Goal: Task Accomplishment & Management: Manage account settings

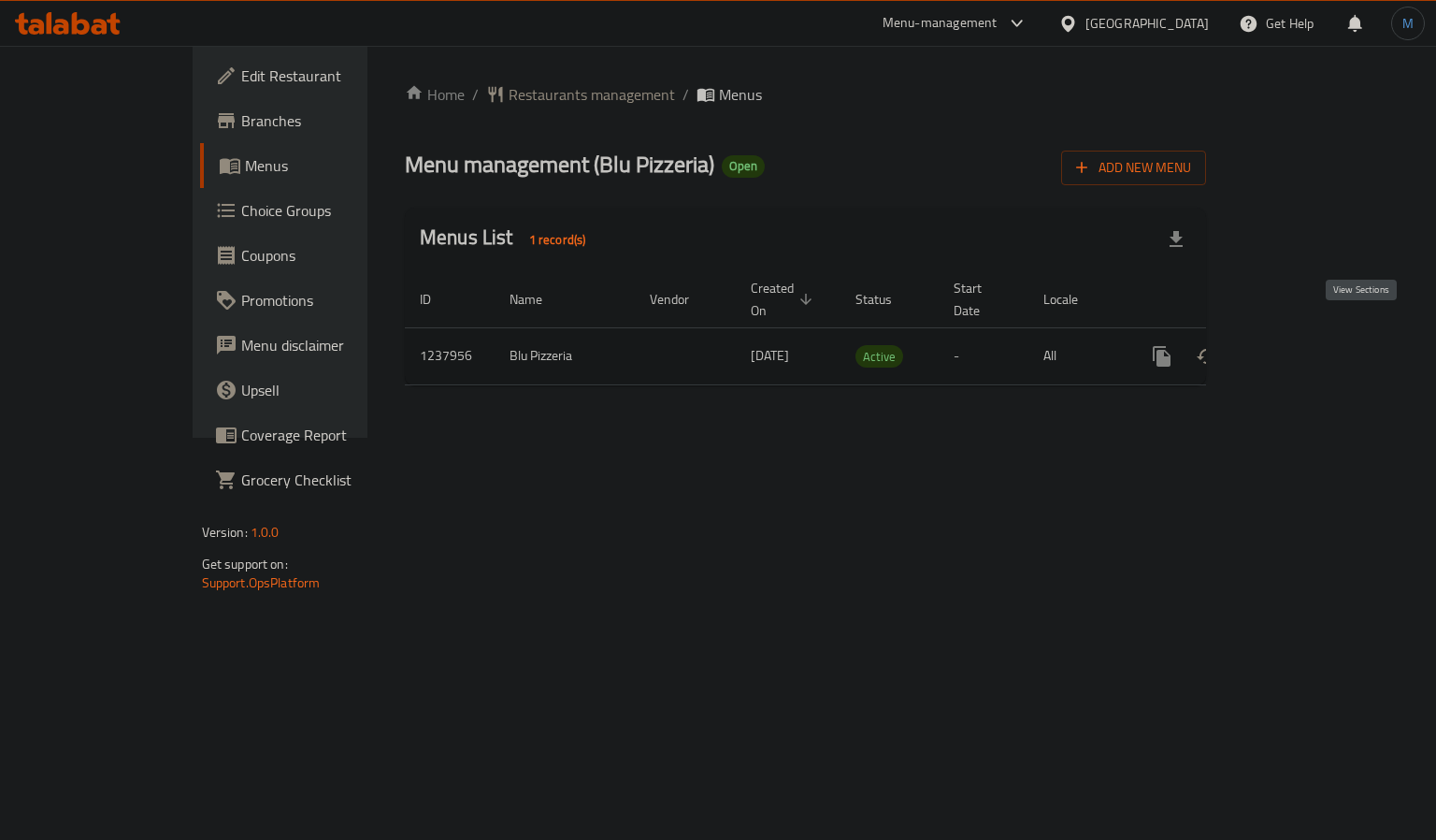
click at [1320, 334] on link "enhanced table" at bounding box center [1297, 356] width 45 height 45
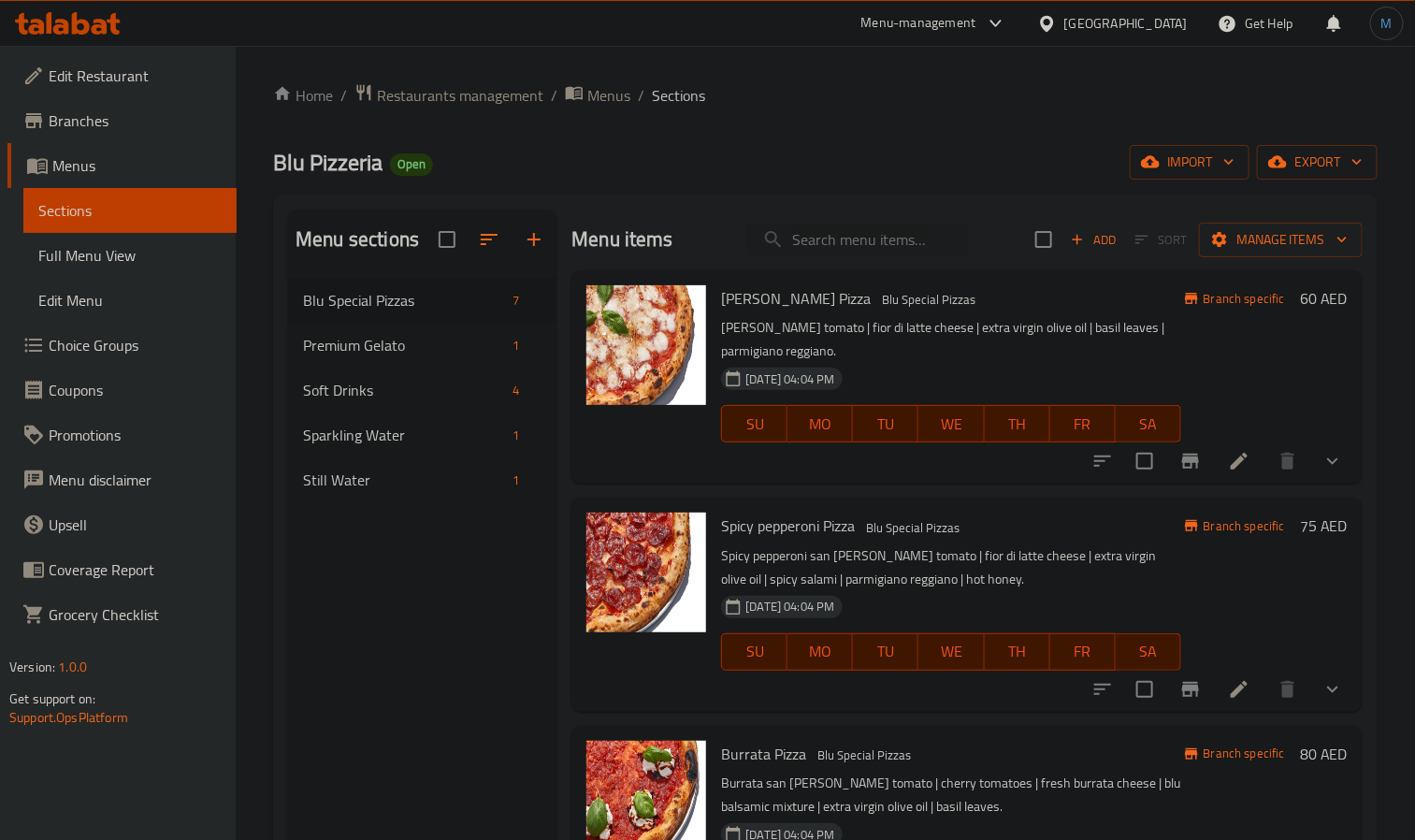
click at [1050, 539] on div "Spicy pepperoni Pizza Blu Special Pizzas Spicy pepperoni san [PERSON_NAME] toma…" at bounding box center [950, 604] width 474 height 198
click at [807, 245] on input "search" at bounding box center [857, 240] width 221 height 33
paste input "Umm Suqeim 2"
type input "Umm Suqeim 2"
click at [876, 259] on div "Menu items Add Sort Manage items" at bounding box center [966, 239] width 791 height 61
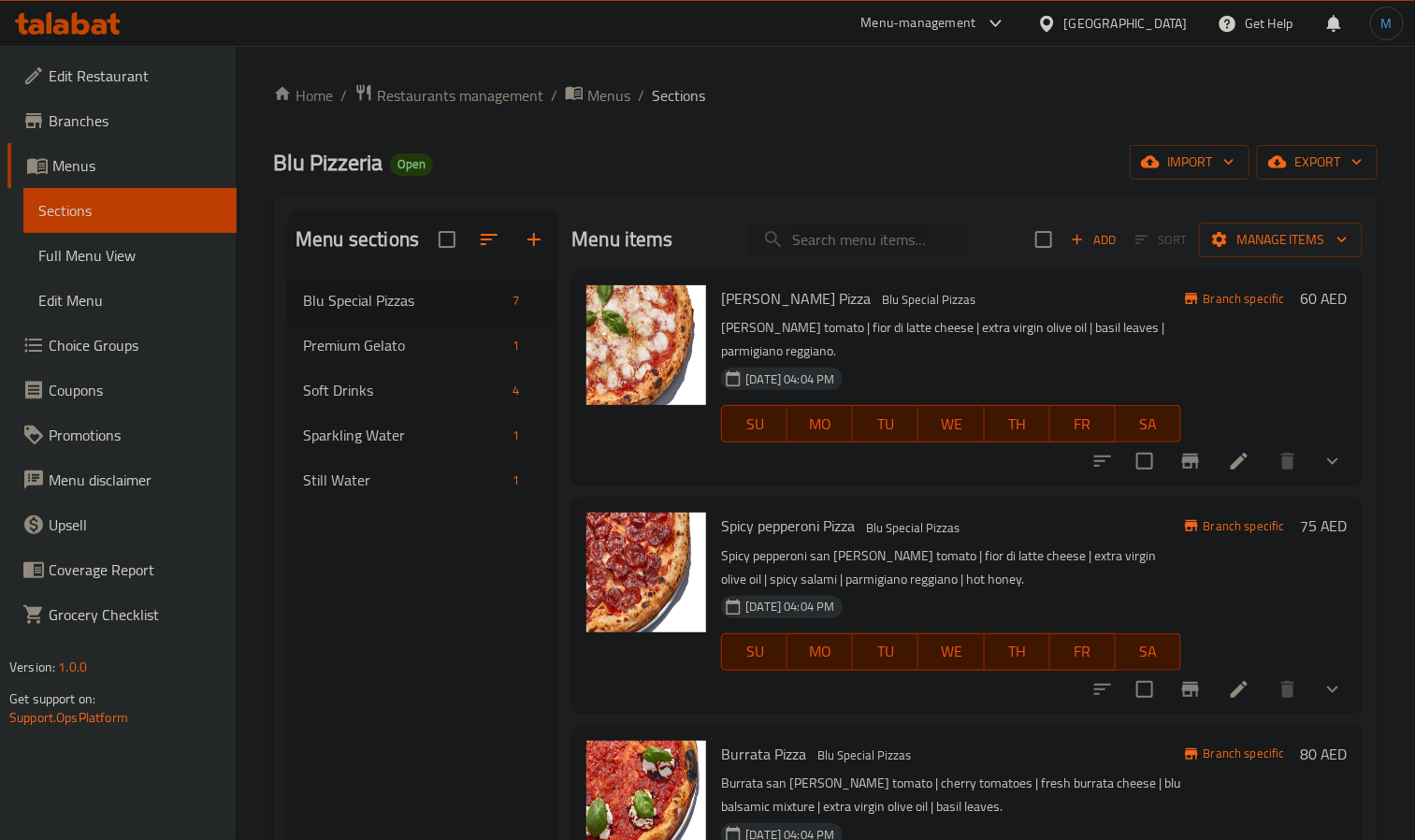
click at [881, 254] on input "search" at bounding box center [857, 240] width 221 height 33
paste input "Hot Honey"
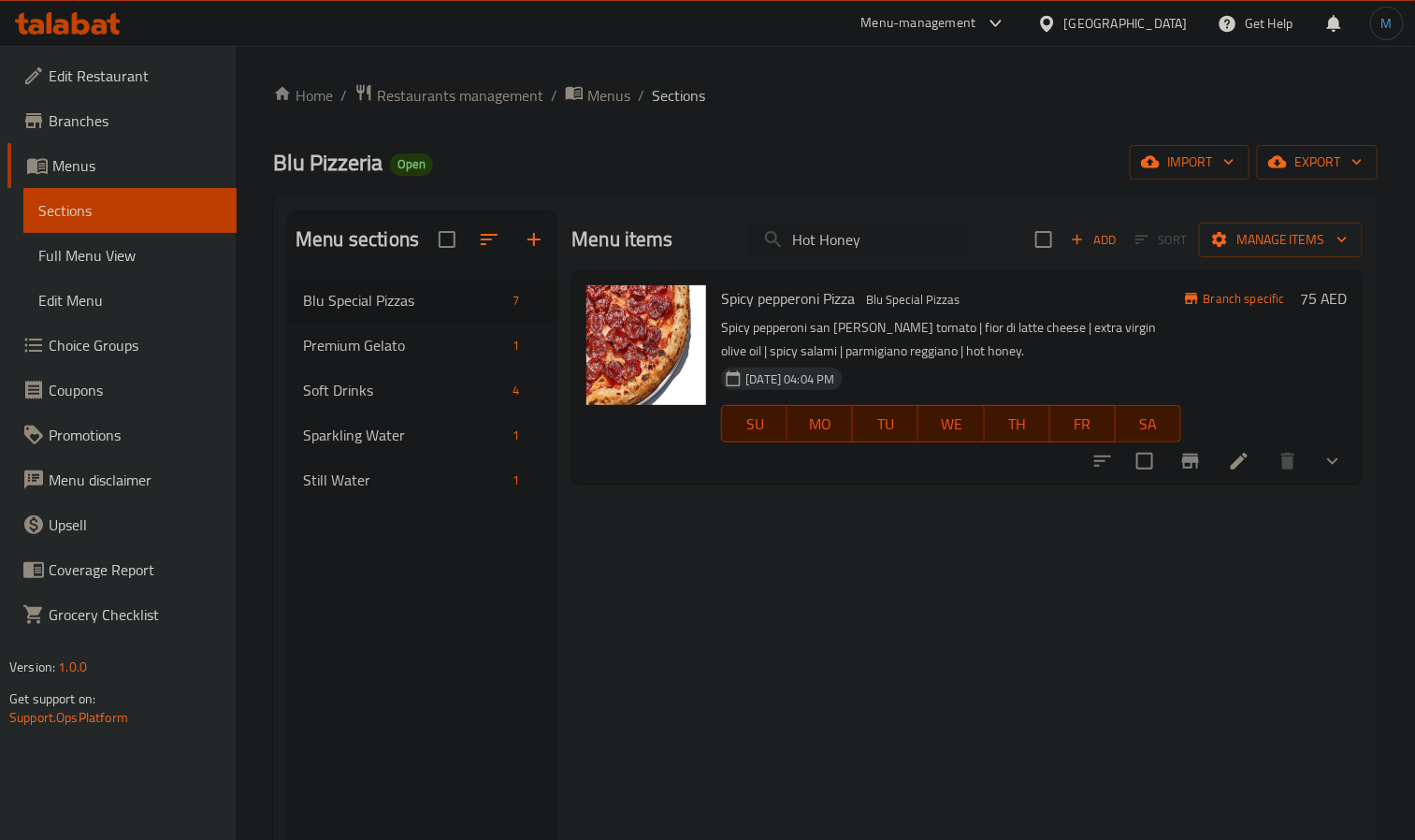
click at [1329, 472] on icon "show more" at bounding box center [1332, 460] width 22 height 22
click at [828, 541] on span "Hot Honey" at bounding box center [840, 539] width 68 height 22
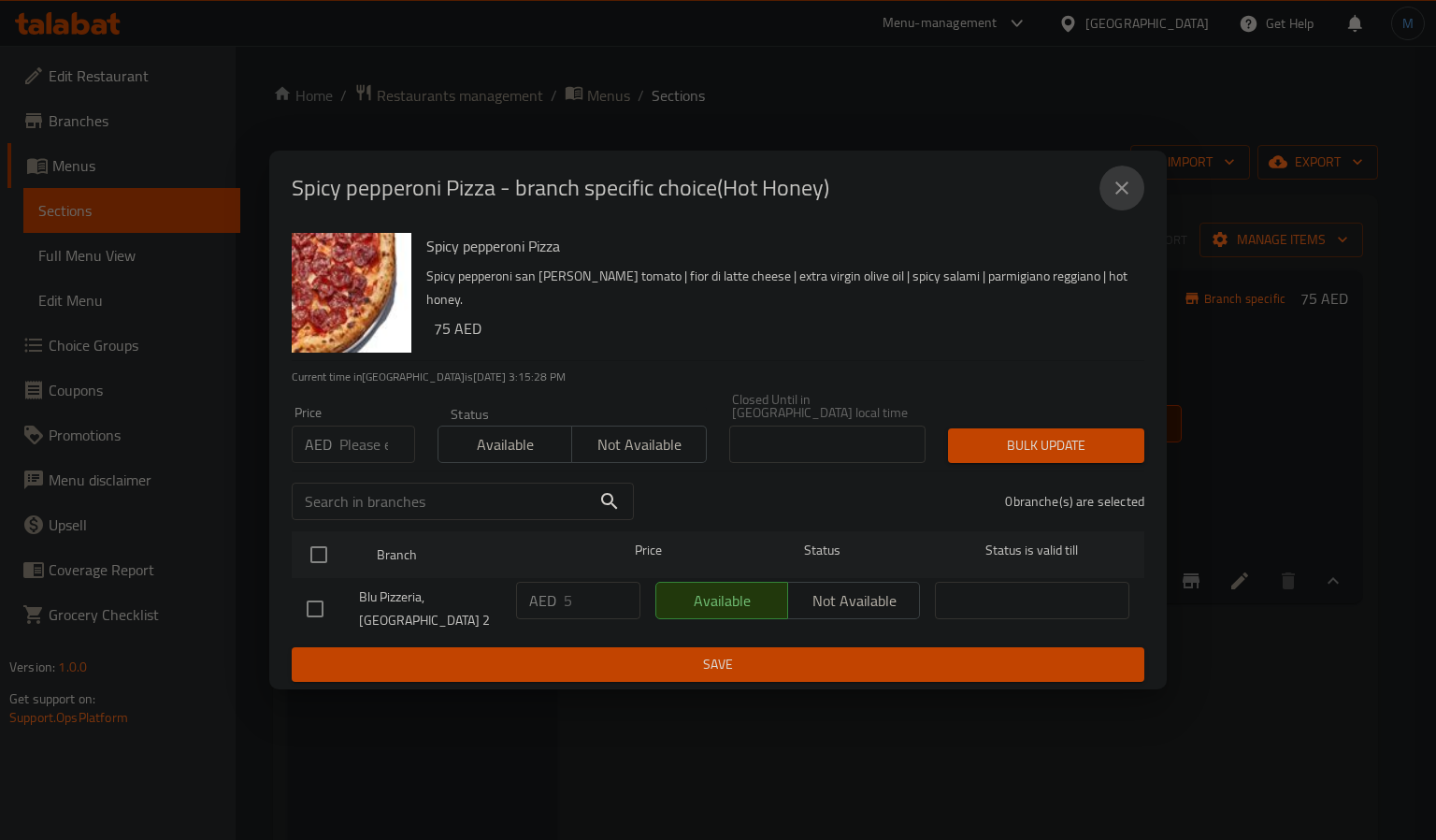
click at [1134, 206] on button "close" at bounding box center [1122, 187] width 45 height 45
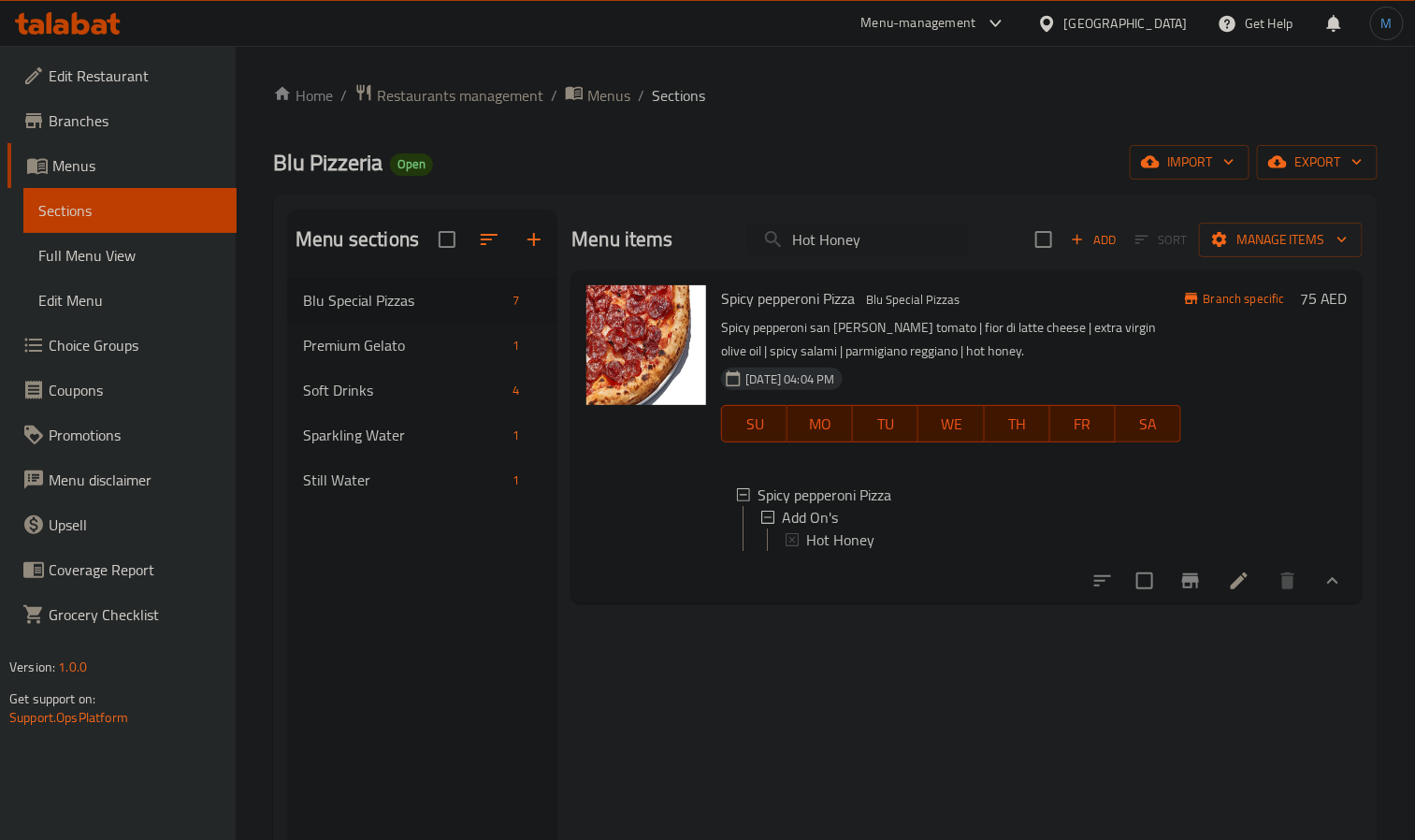
click at [861, 270] on div "Spicy pepperoni Pizza Blu Special Pizzas Spicy pepperoni san [PERSON_NAME] toma…" at bounding box center [966, 436] width 791 height 333
click at [879, 259] on div "Menu items Hot Honey Add Sort Manage items" at bounding box center [966, 239] width 791 height 61
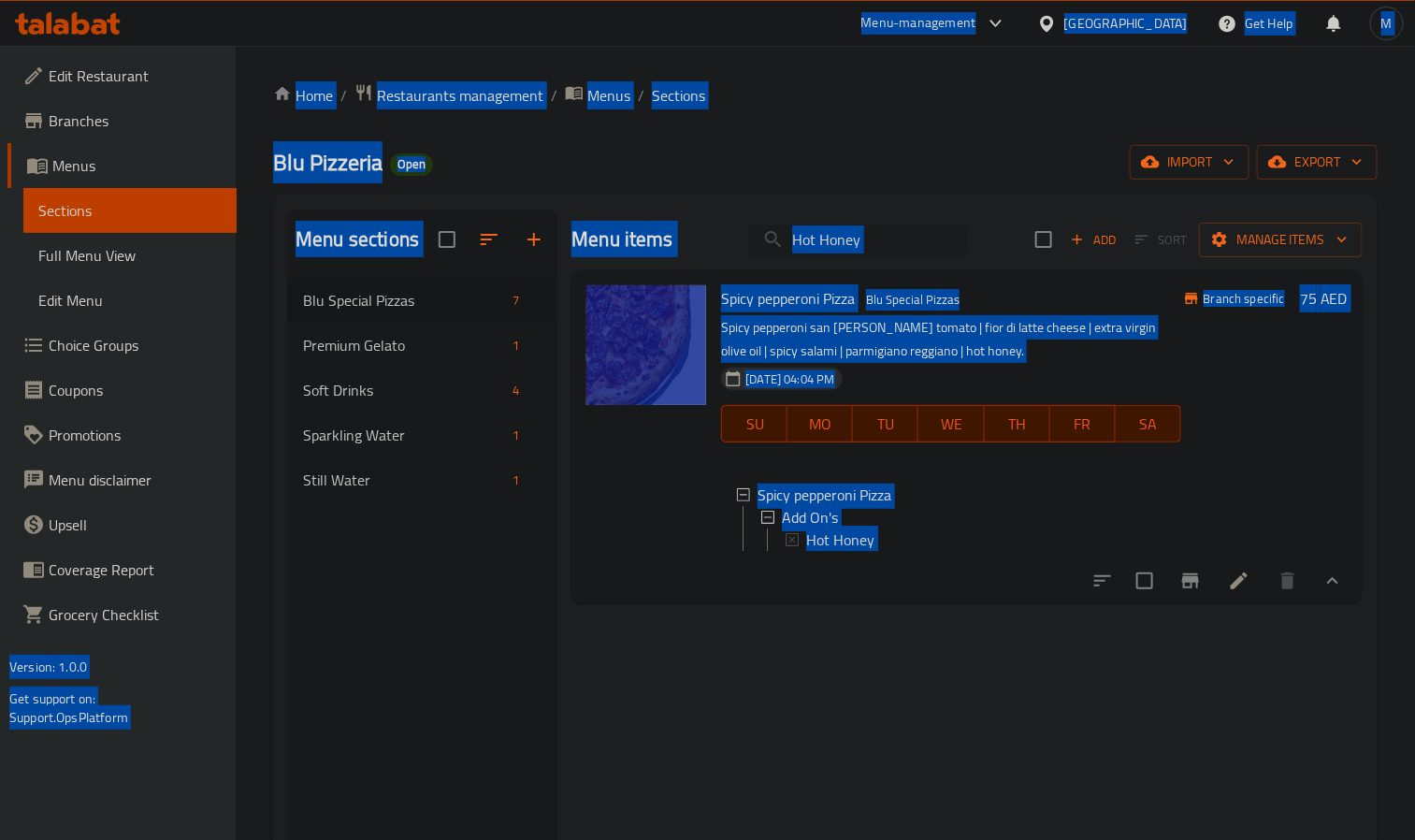
click at [895, 248] on input "Hot Honey" at bounding box center [857, 240] width 221 height 33
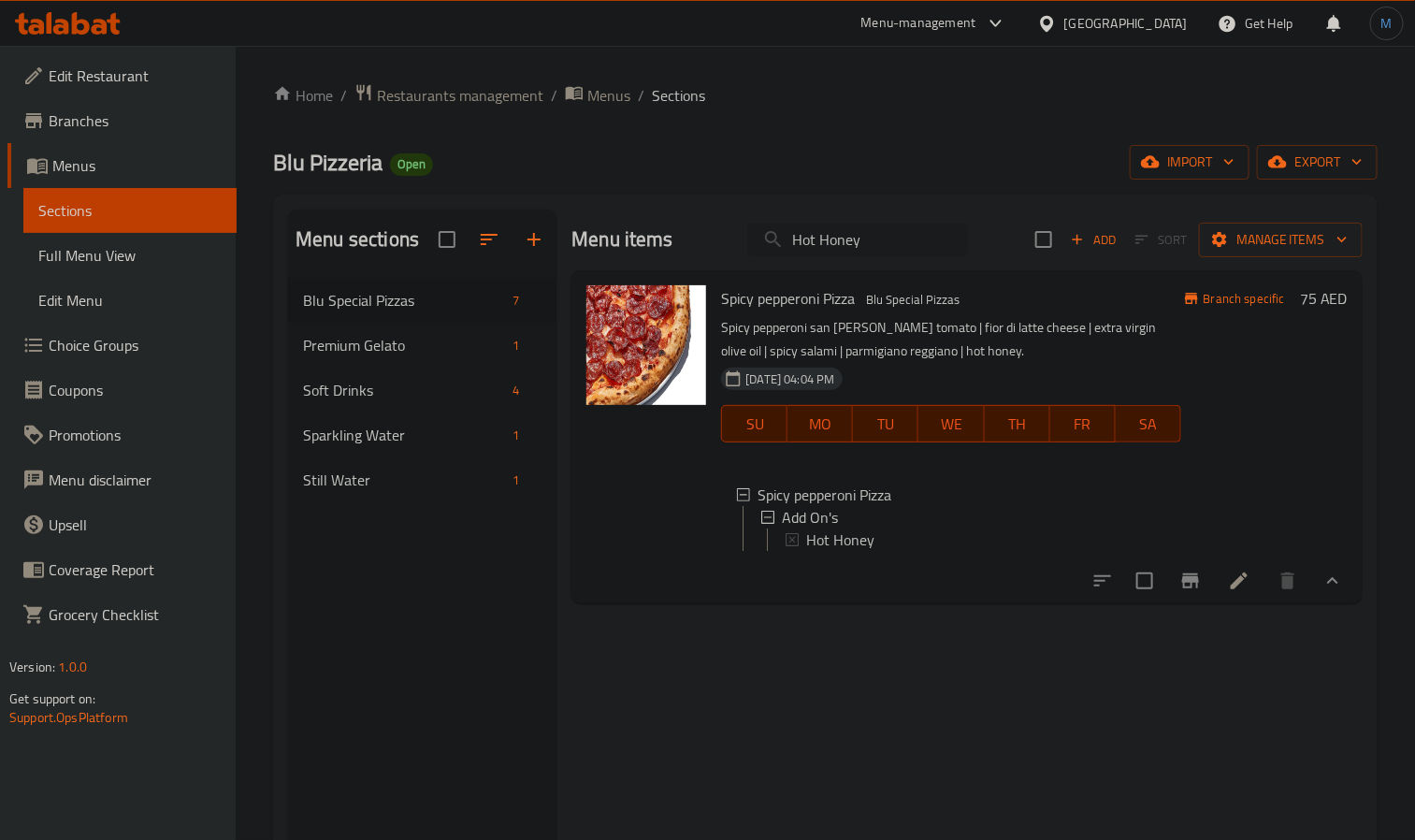
paste input "SALTED FRIES"
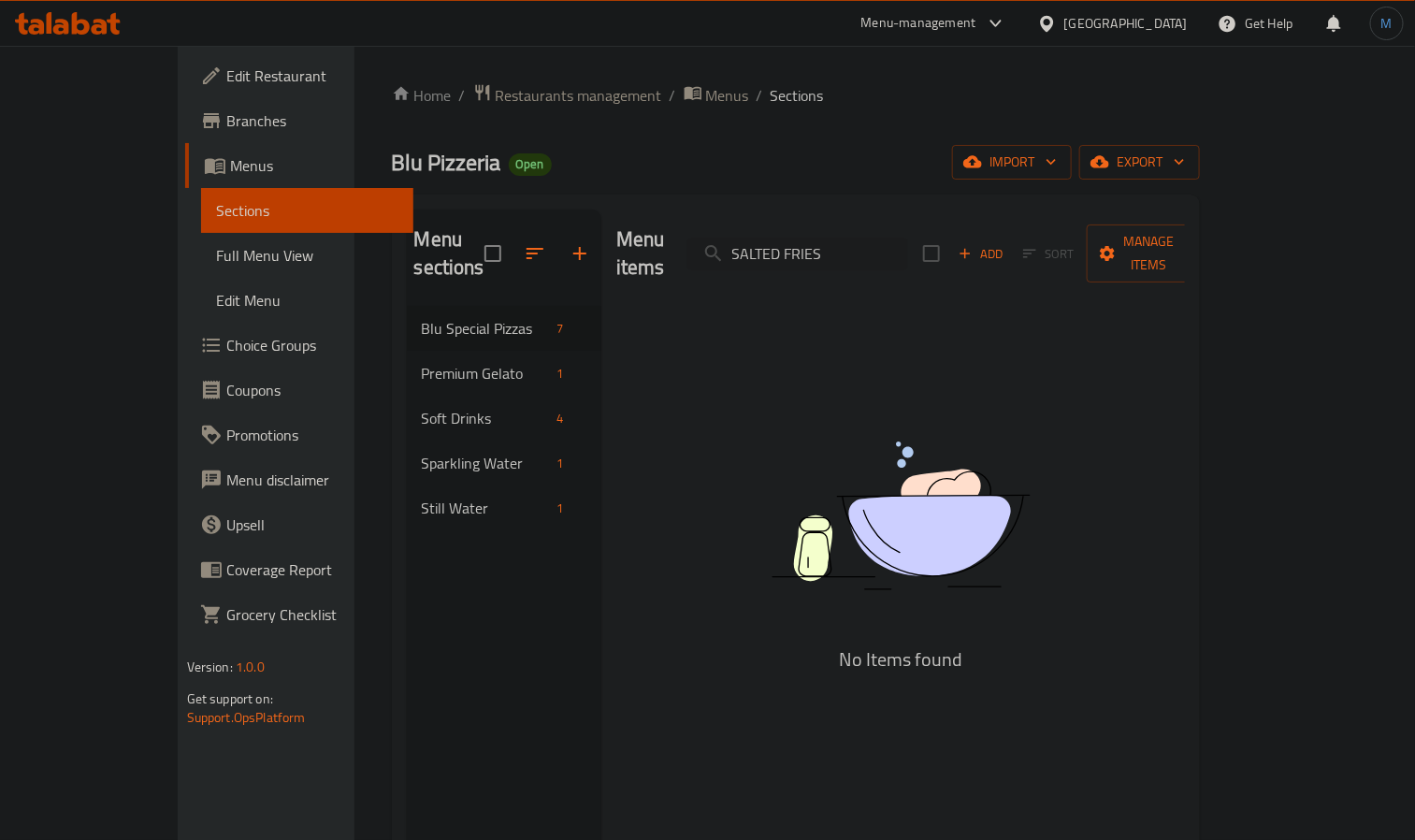
click at [886, 259] on div "Menu items SALTED FRIES Add Sort Manage items" at bounding box center [901, 254] width 569 height 88
click at [907, 245] on input "SALTED FRIES" at bounding box center [798, 254] width 221 height 33
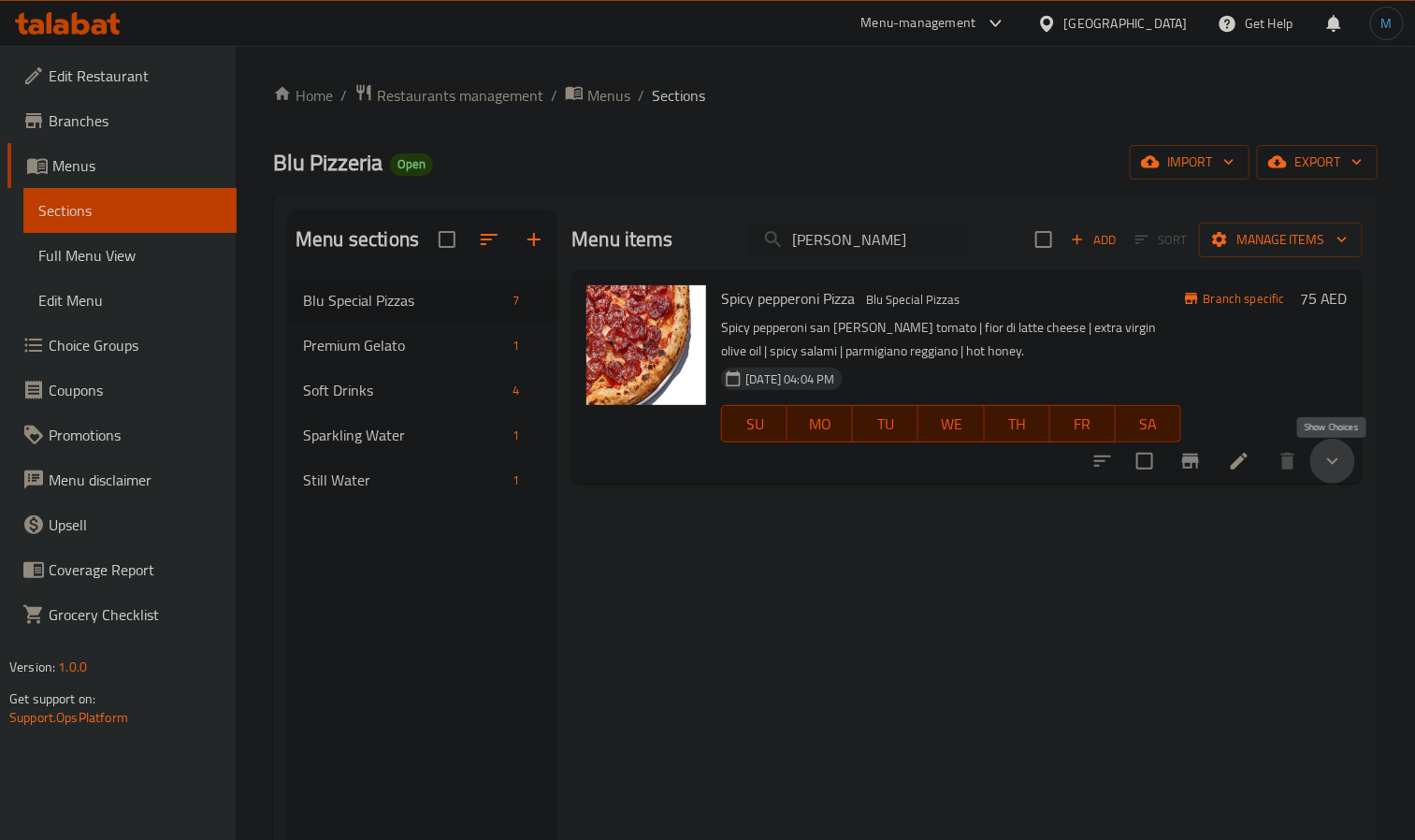
click at [1344, 457] on icon "show more" at bounding box center [1332, 460] width 22 height 22
click at [1325, 587] on button "show more" at bounding box center [1332, 581] width 45 height 45
click at [867, 244] on input "[PERSON_NAME]" at bounding box center [857, 240] width 221 height 33
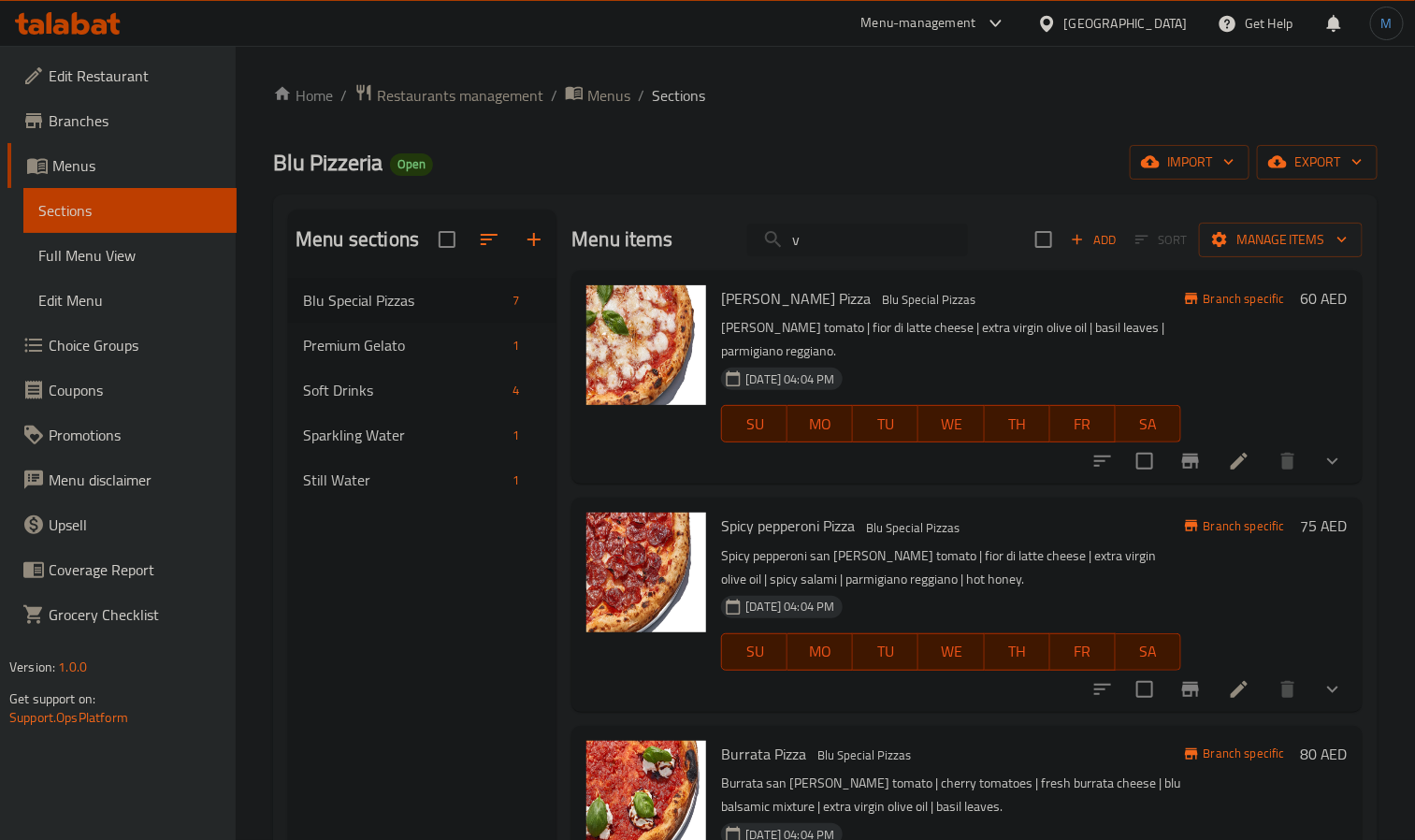
paste input "t Beaf Restaurant"
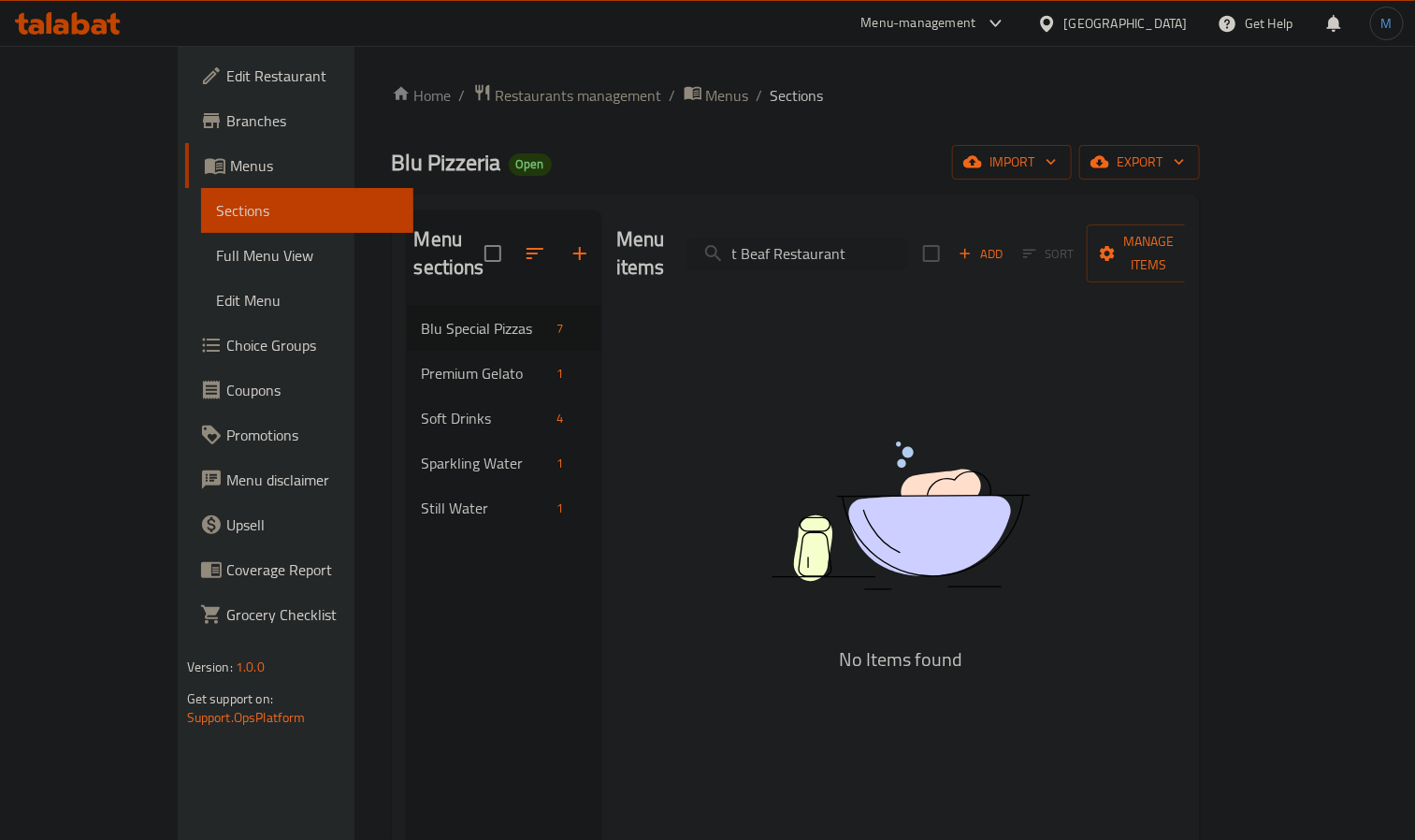
type input "t Beaf Restaurant"
click at [93, 28] on icon at bounding box center [99, 26] width 16 height 16
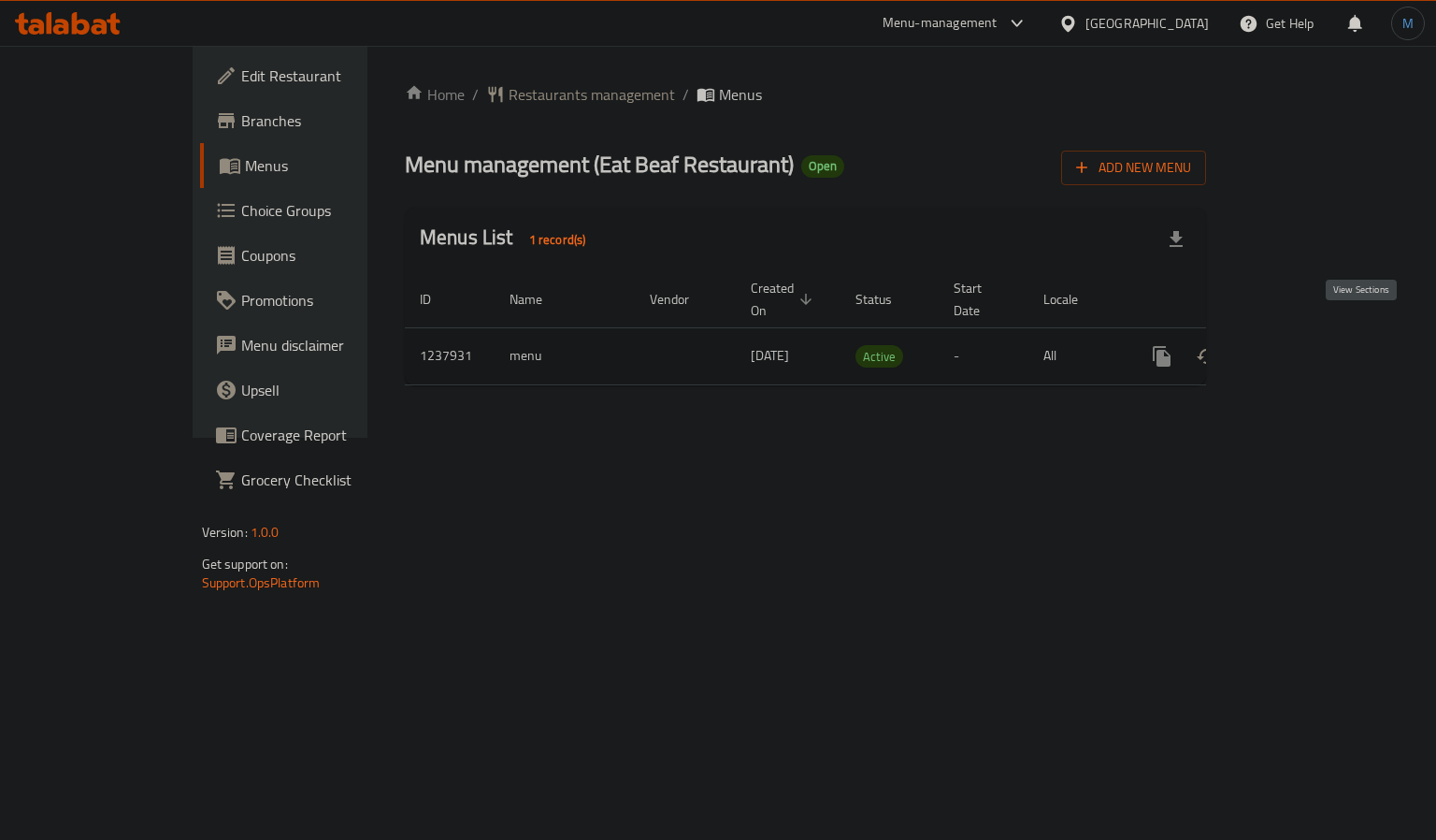
click at [1320, 334] on link "enhanced table" at bounding box center [1297, 356] width 45 height 45
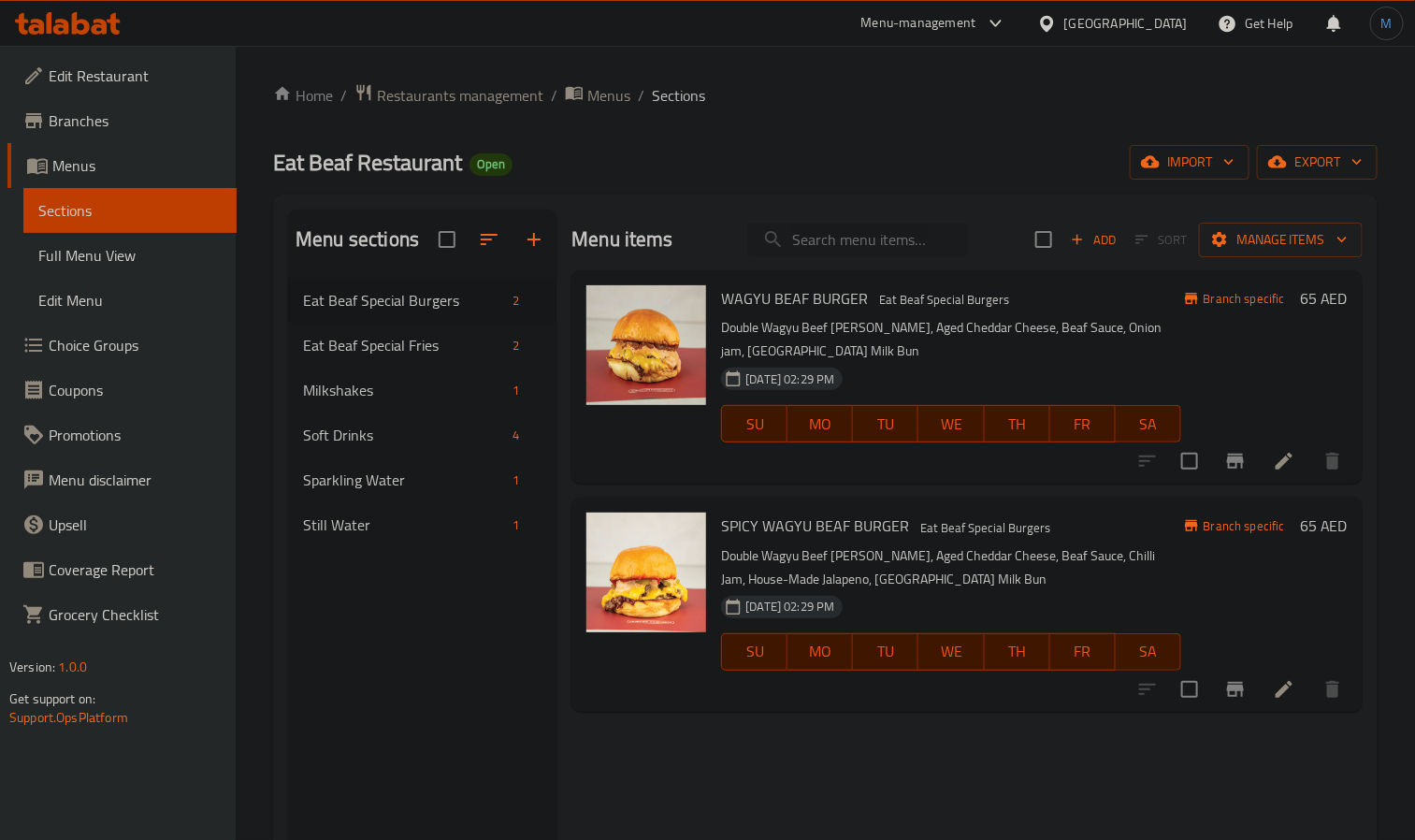
click at [810, 251] on input "search" at bounding box center [857, 240] width 221 height 33
paste input "ALTED FRIES"
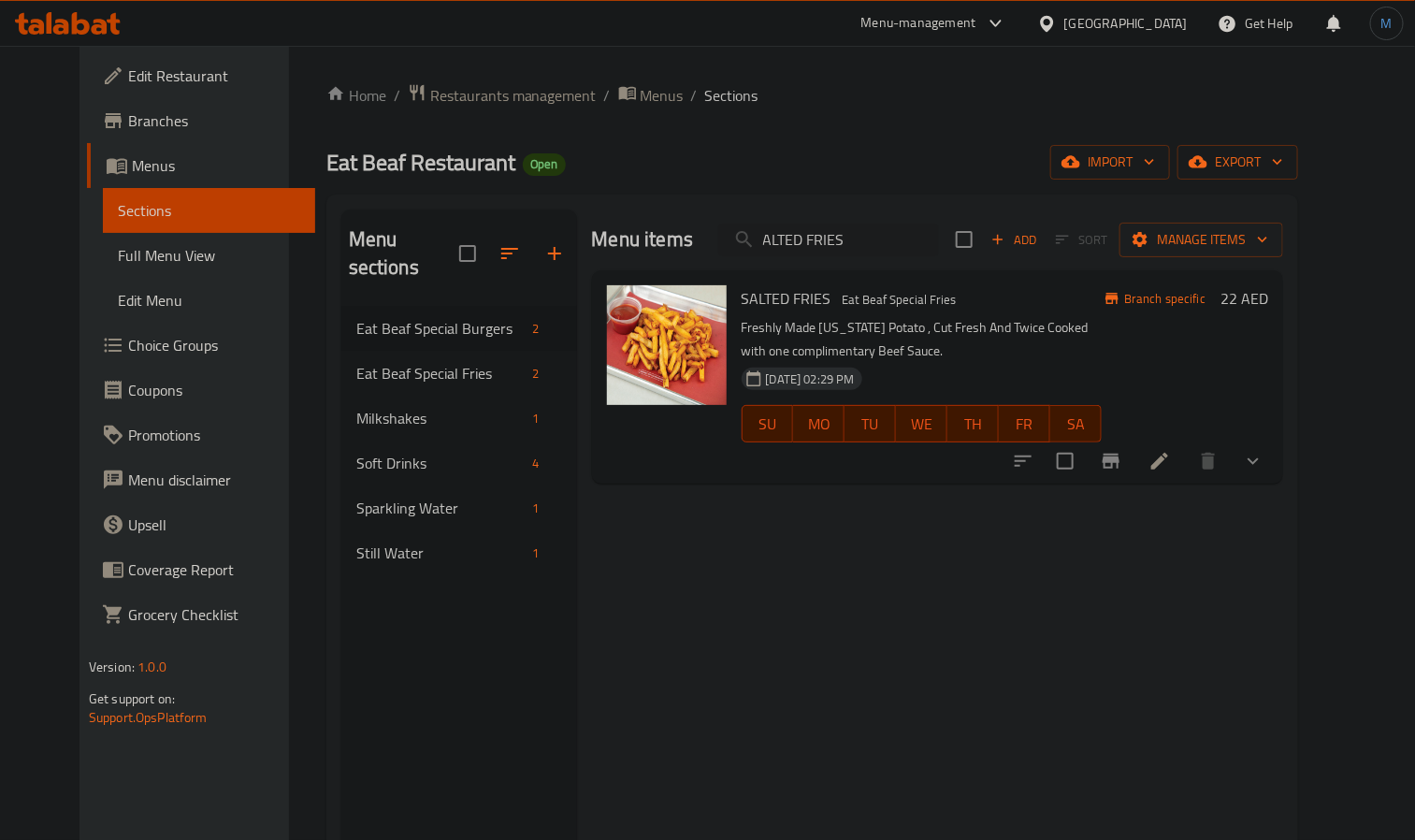
type input "ALTED FRIES"
click at [1276, 466] on button "show more" at bounding box center [1253, 460] width 45 height 45
click at [827, 541] on span "Beef Sauce" at bounding box center [862, 539] width 71 height 22
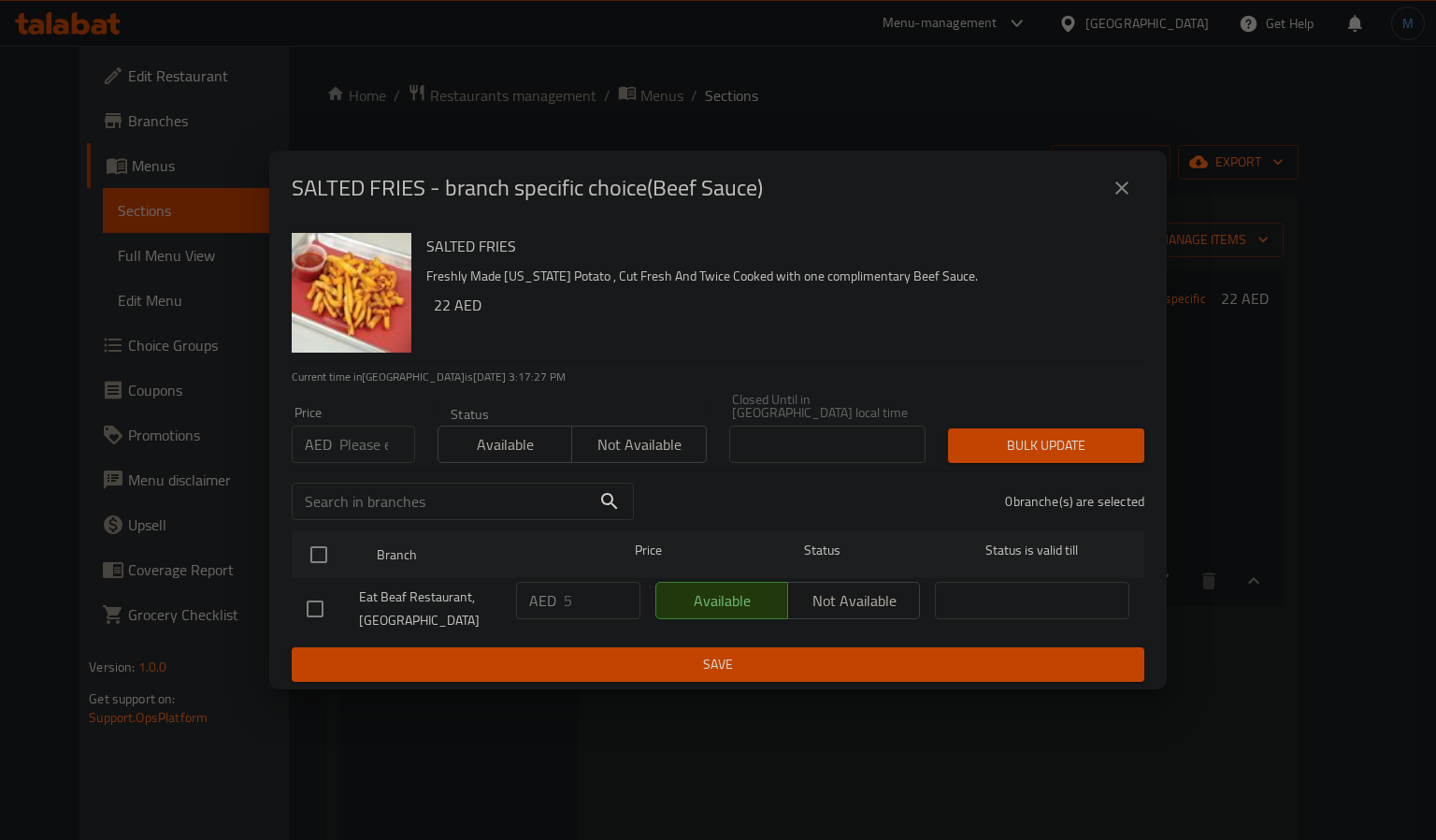
click at [1131, 190] on icon "close" at bounding box center [1122, 187] width 22 height 22
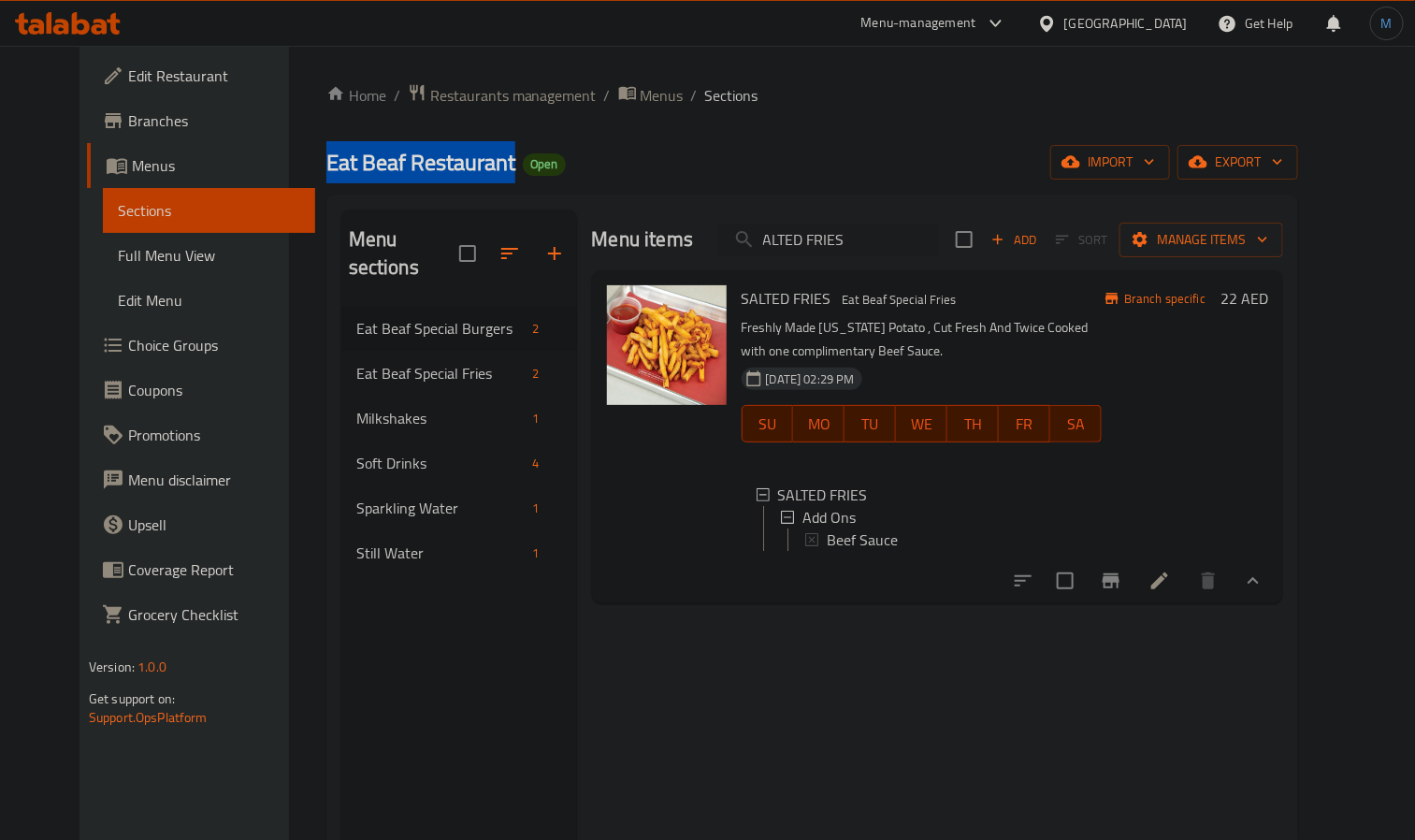
drag, startPoint x: 273, startPoint y: 168, endPoint x: 465, endPoint y: 171, distance: 192.0
click at [465, 171] on h2 "Eat Beaf Restaurant Open" at bounding box center [446, 162] width 239 height 30
copy span "Eat Beaf Restaurant"
click at [96, 29] on icon at bounding box center [68, 23] width 106 height 22
